Goal: Task Accomplishment & Management: Use online tool/utility

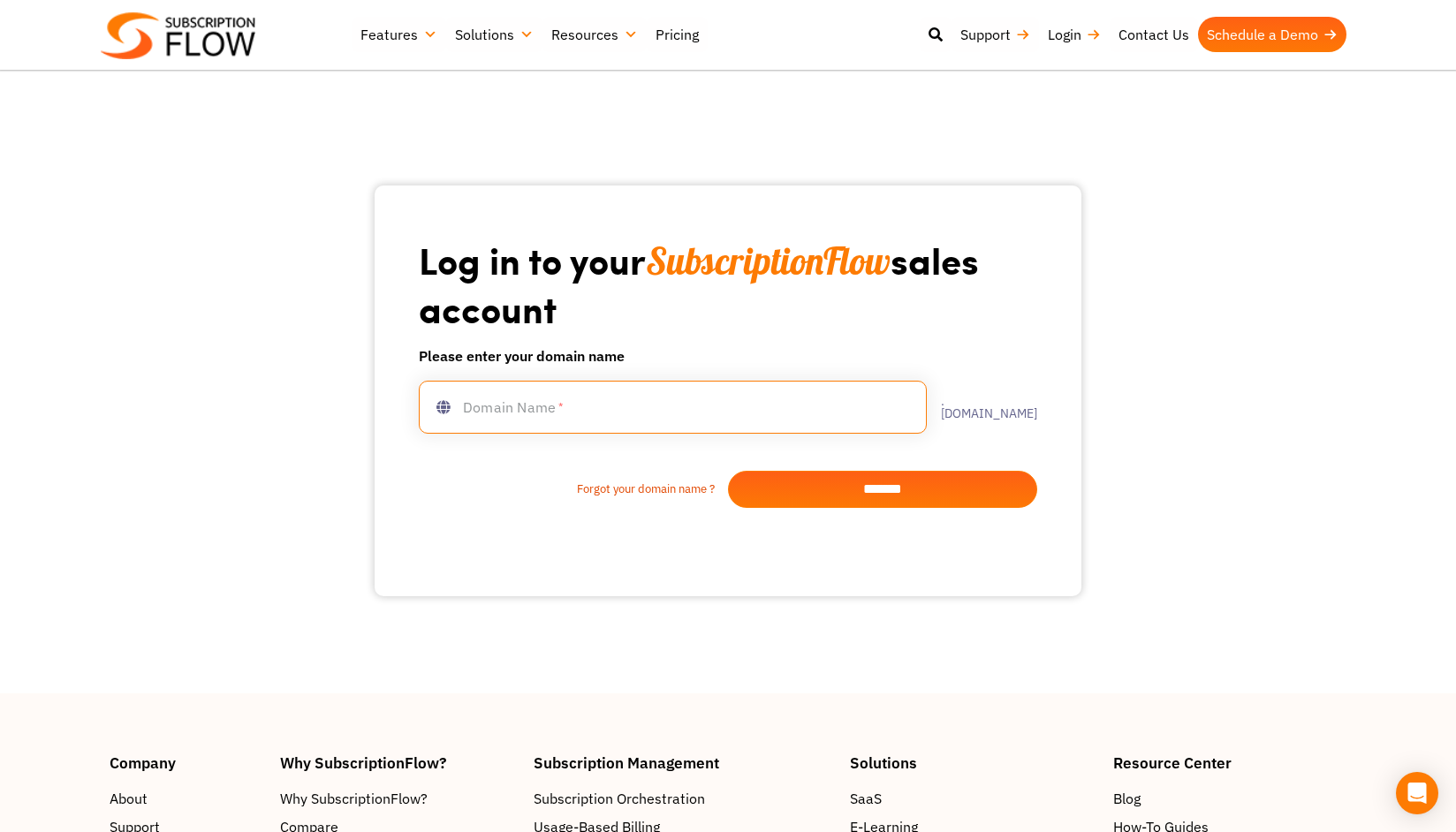
click at [565, 405] on input "text" at bounding box center [672, 407] width 508 height 53
type input "**********"
click at [907, 503] on input "*******" at bounding box center [883, 490] width 310 height 37
